Goal: Task Accomplishment & Management: Manage account settings

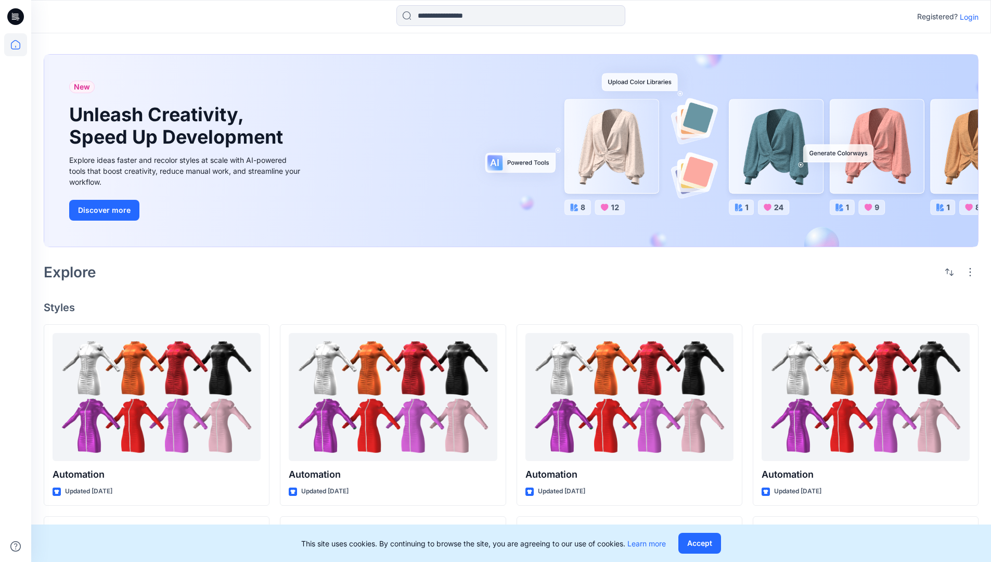
click at [967, 17] on p "Login" at bounding box center [969, 16] width 19 height 11
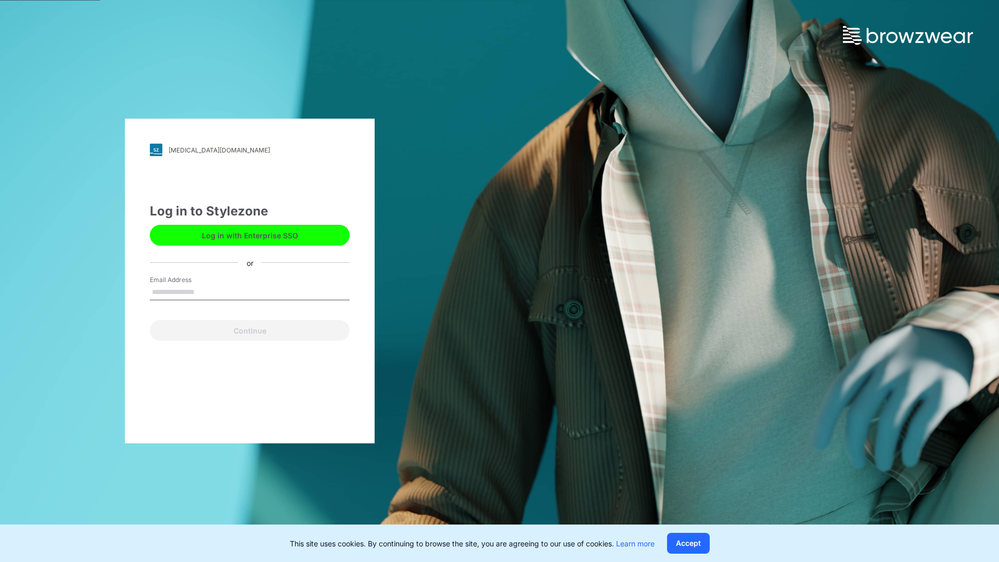
click at [206, 291] on input "Email Address" at bounding box center [250, 293] width 200 height 16
type input "**********"
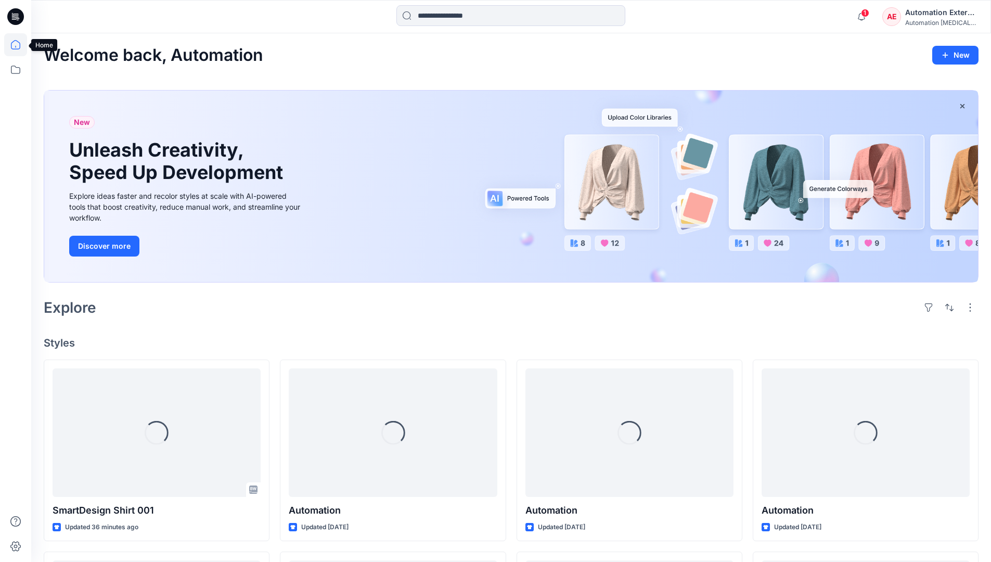
click at [20, 45] on icon at bounding box center [15, 44] width 9 height 9
click at [905, 20] on div "AE Automation External Automation [MEDICAL_DATA]..." at bounding box center [931, 16] width 96 height 21
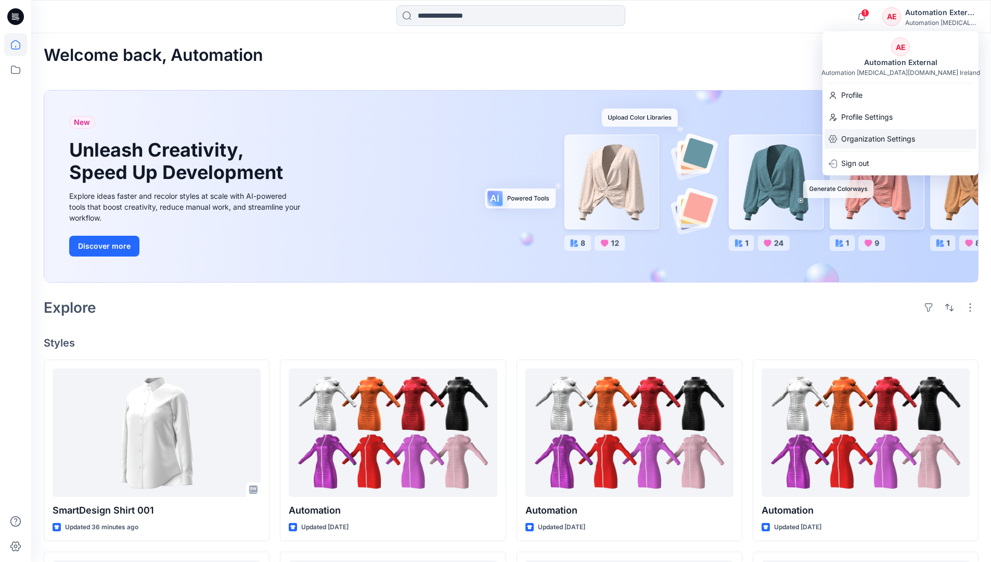
click at [901, 141] on p "Organization Settings" at bounding box center [878, 139] width 74 height 20
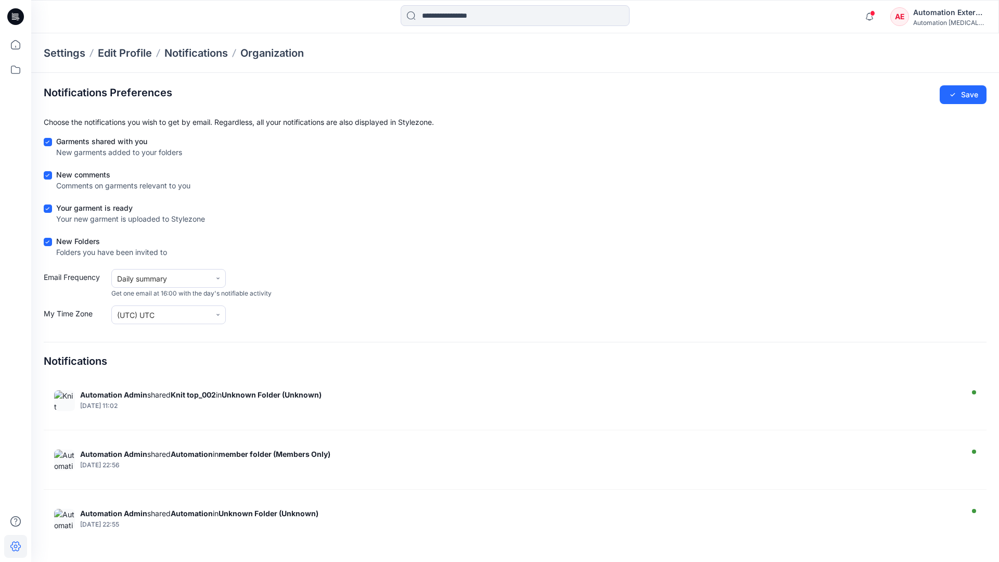
click at [950, 16] on div "Automation External" at bounding box center [949, 12] width 73 height 12
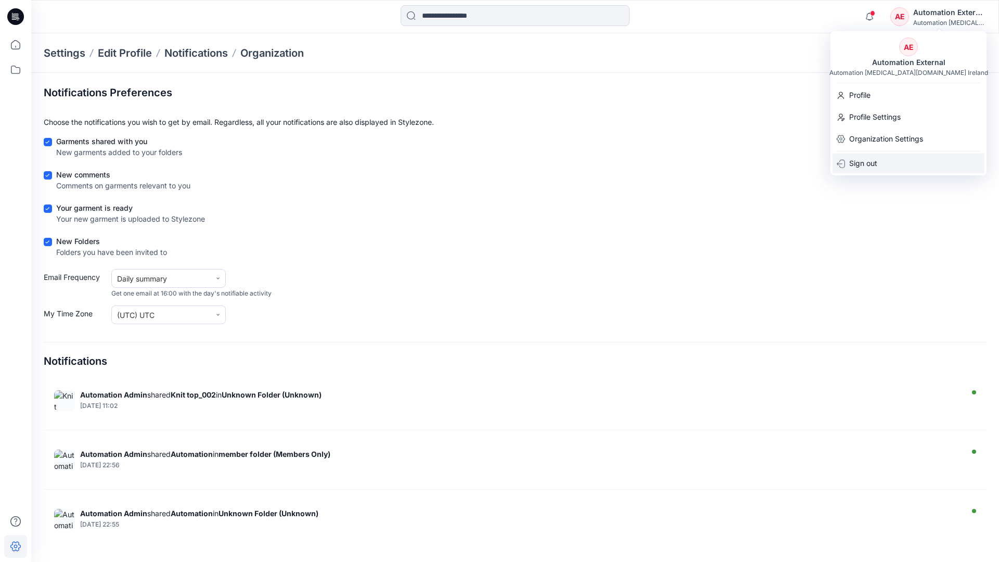
click at [883, 162] on div "Sign out" at bounding box center [909, 164] width 152 height 20
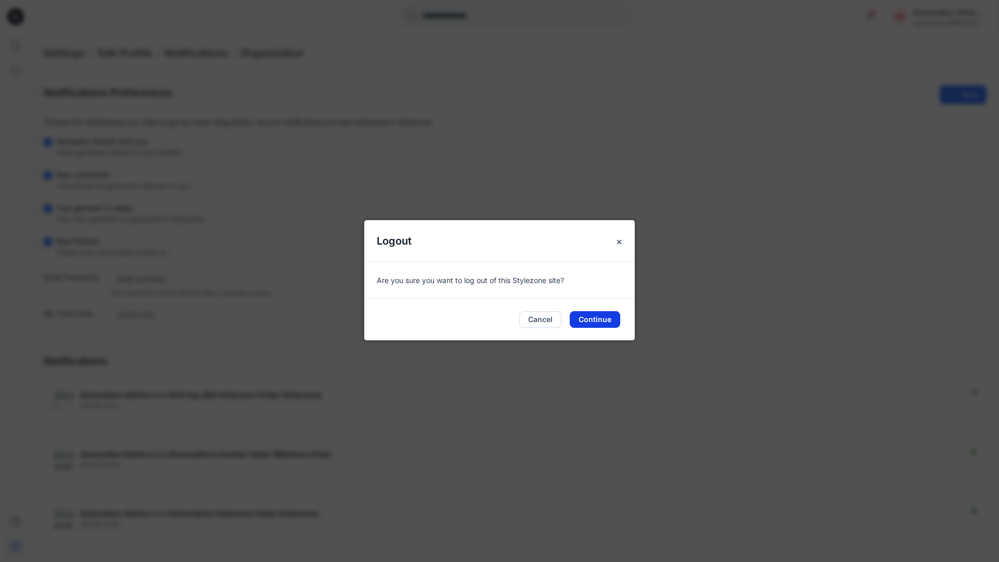
click at [602, 315] on button "Continue" at bounding box center [595, 319] width 50 height 17
